Goal: Find specific page/section: Find specific page/section

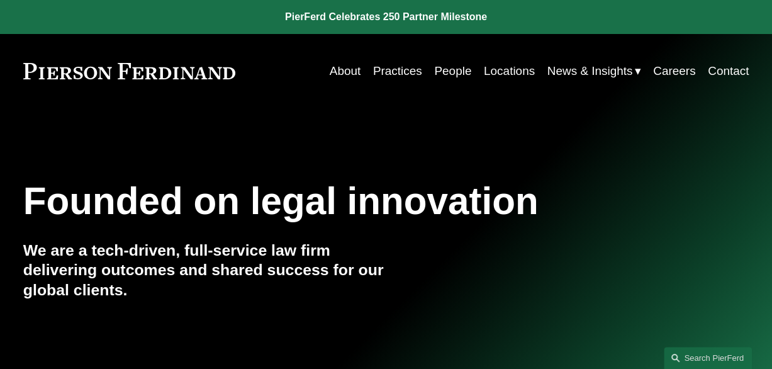
click at [502, 73] on link "Locations" at bounding box center [509, 71] width 51 height 24
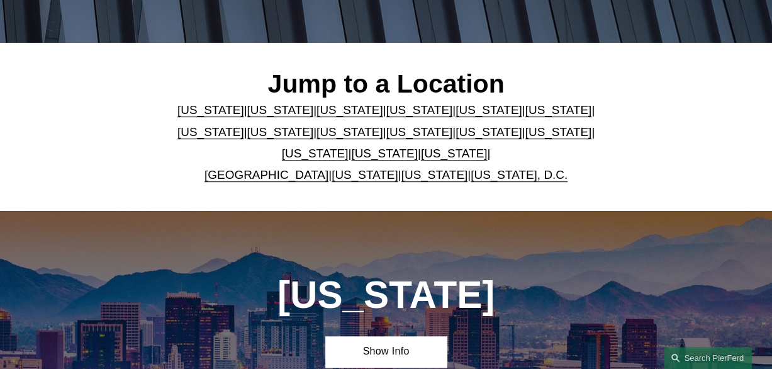
scroll to position [201, 0]
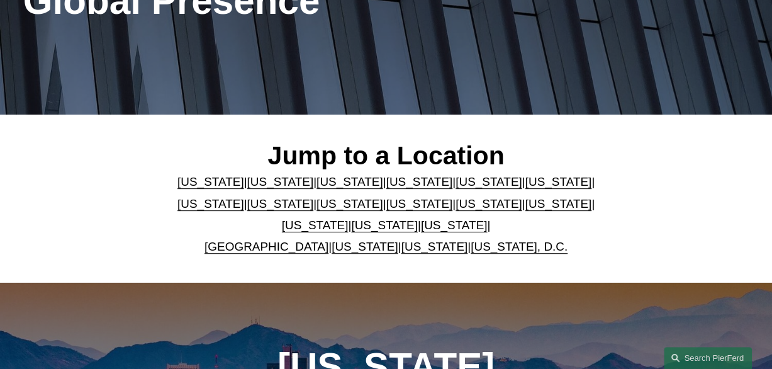
click at [525, 188] on link "[US_STATE]" at bounding box center [558, 181] width 67 height 13
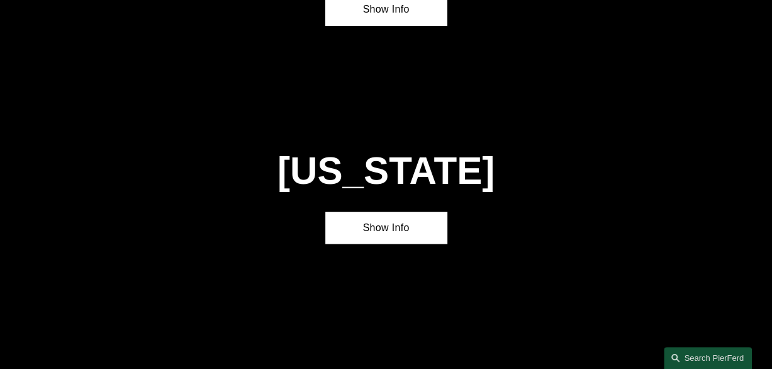
scroll to position [1592, 0]
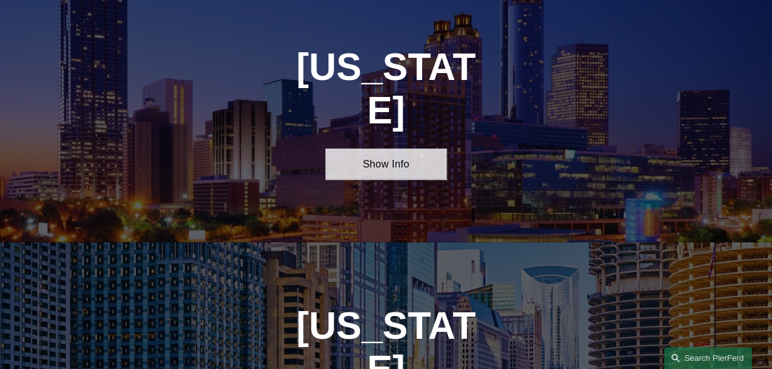
click at [403, 148] on link "Show Info" at bounding box center [385, 163] width 121 height 31
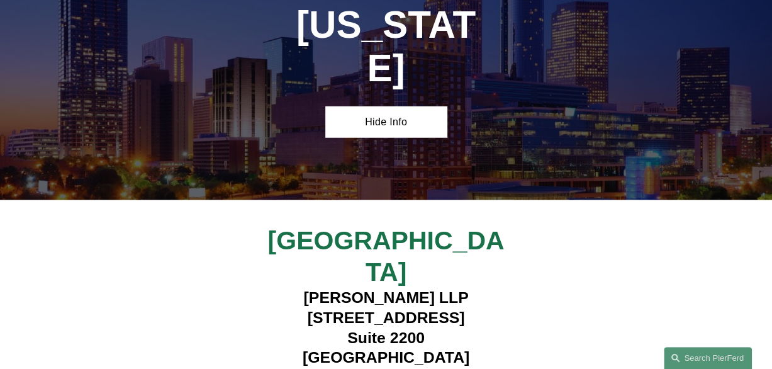
scroll to position [1677, 0]
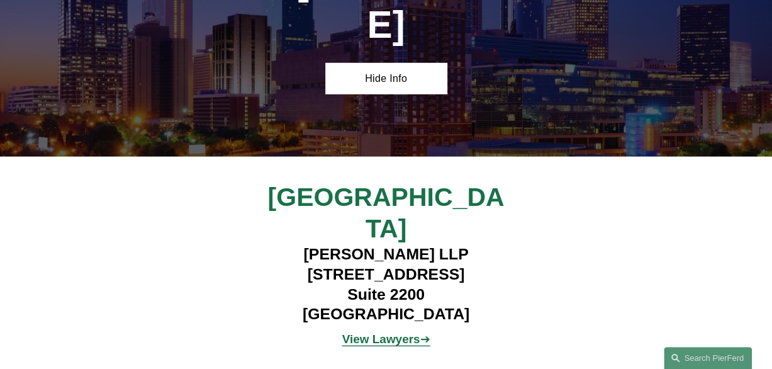
click at [401, 332] on strong "View Lawyers" at bounding box center [381, 338] width 78 height 13
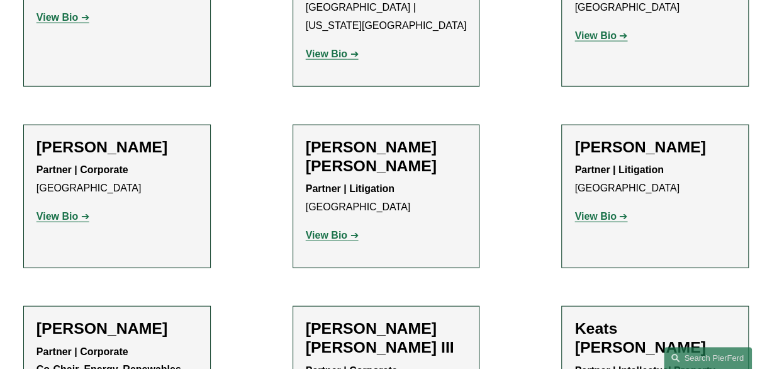
scroll to position [1361, 0]
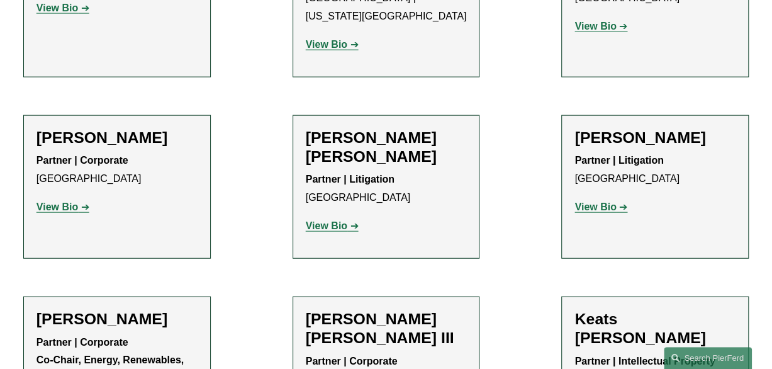
click at [603, 201] on strong "View Bio" at bounding box center [595, 206] width 42 height 11
